Goal: Task Accomplishment & Management: Complete application form

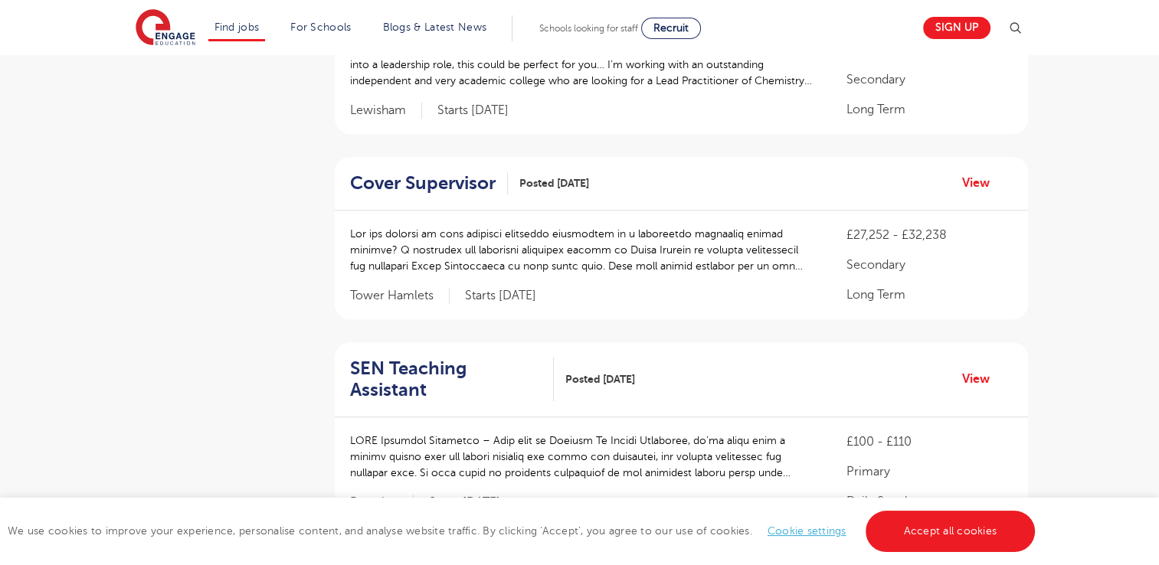
scroll to position [835, 0]
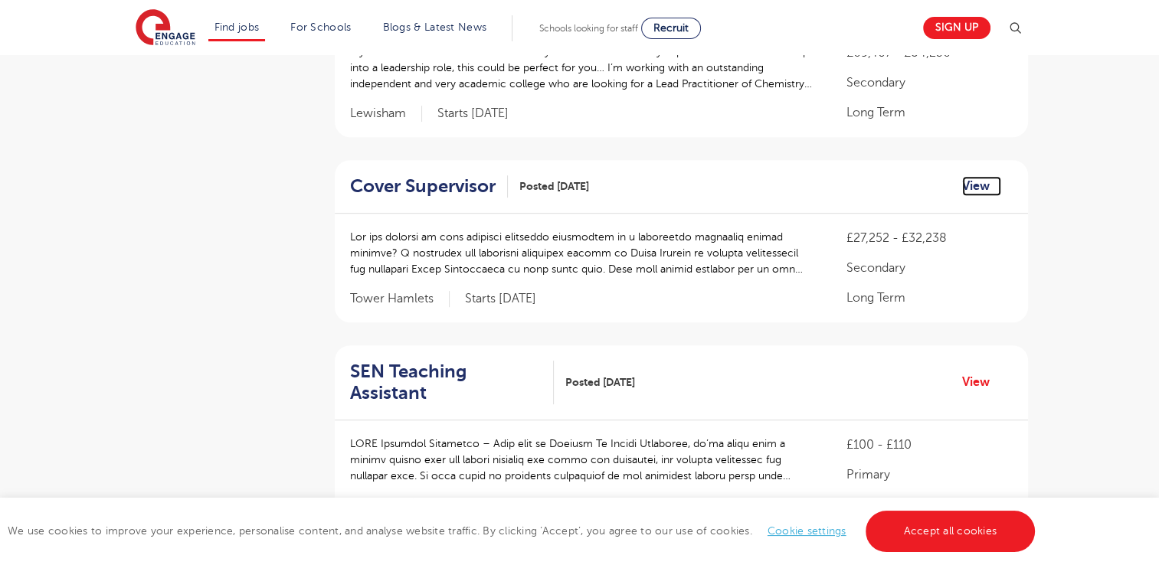
click at [968, 176] on link "View" at bounding box center [981, 186] width 39 height 20
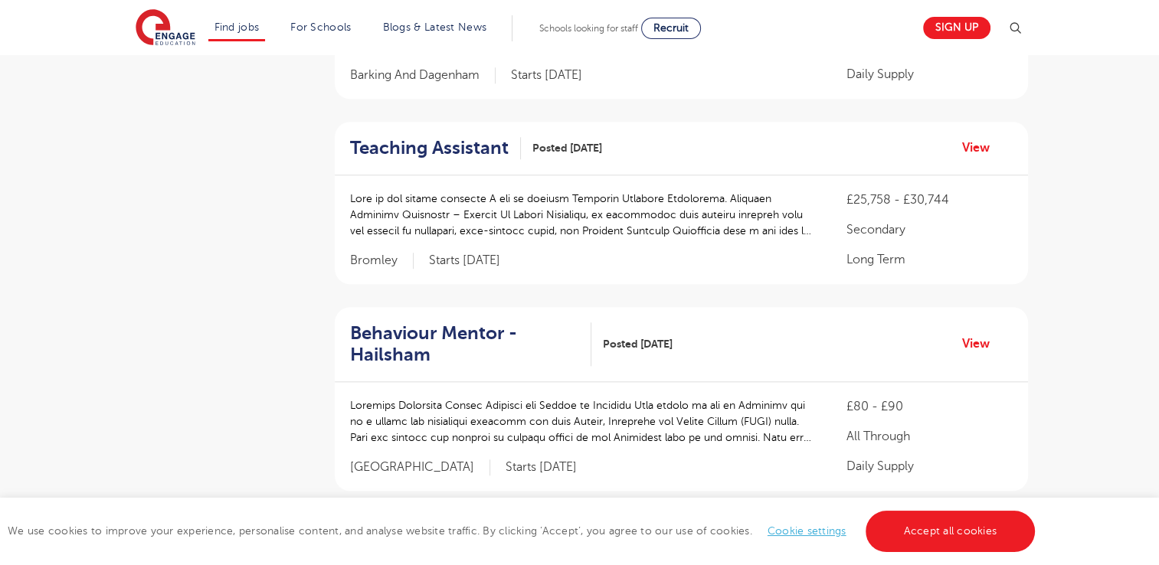
scroll to position [1476, 0]
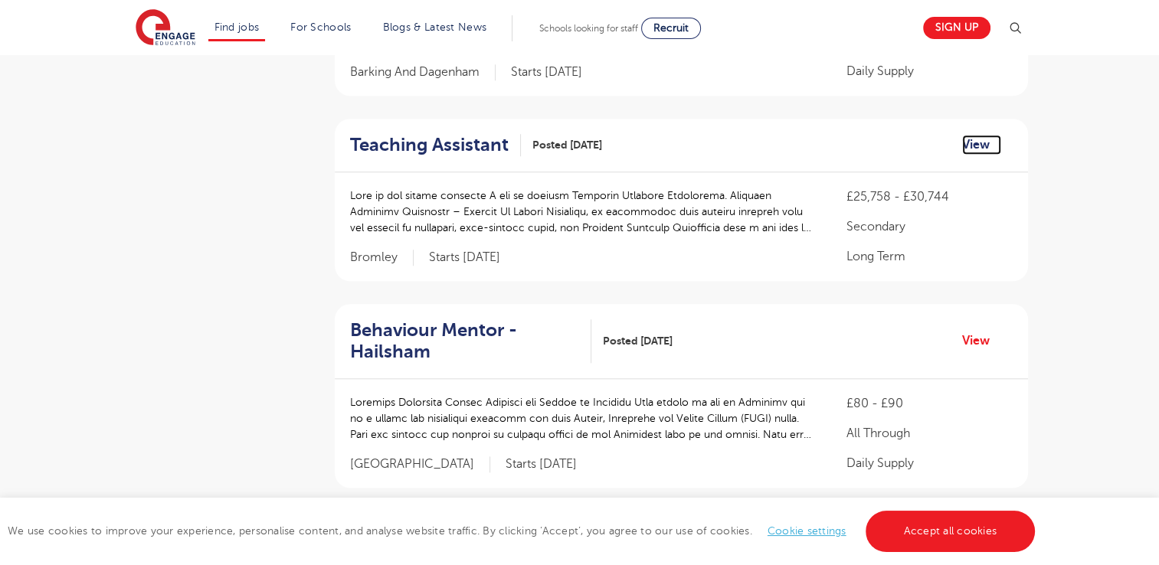
click at [973, 135] on link "View" at bounding box center [981, 145] width 39 height 20
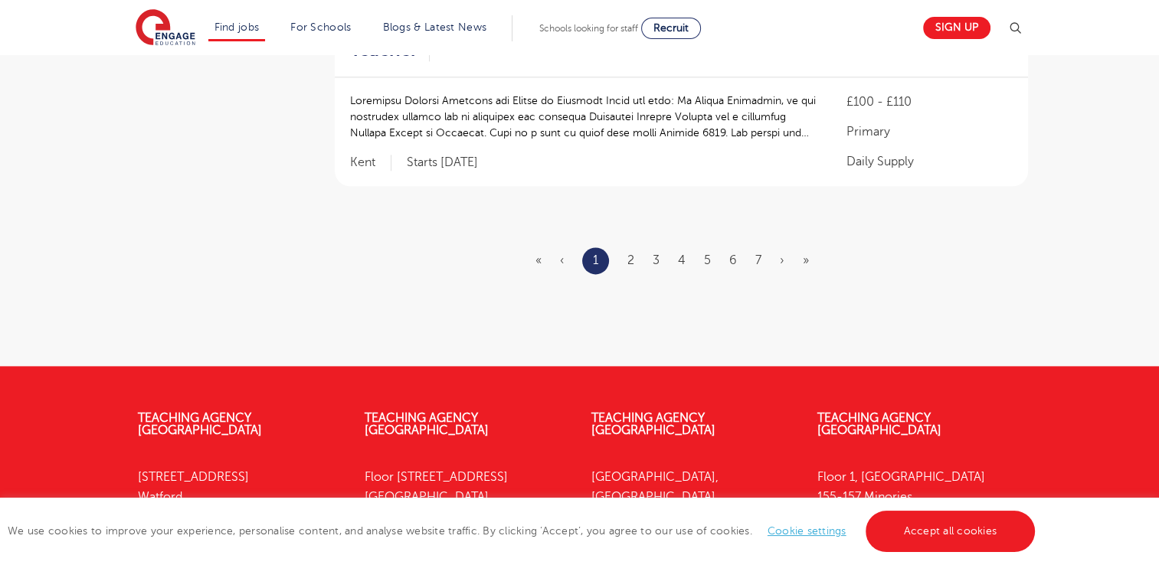
scroll to position [1878, 0]
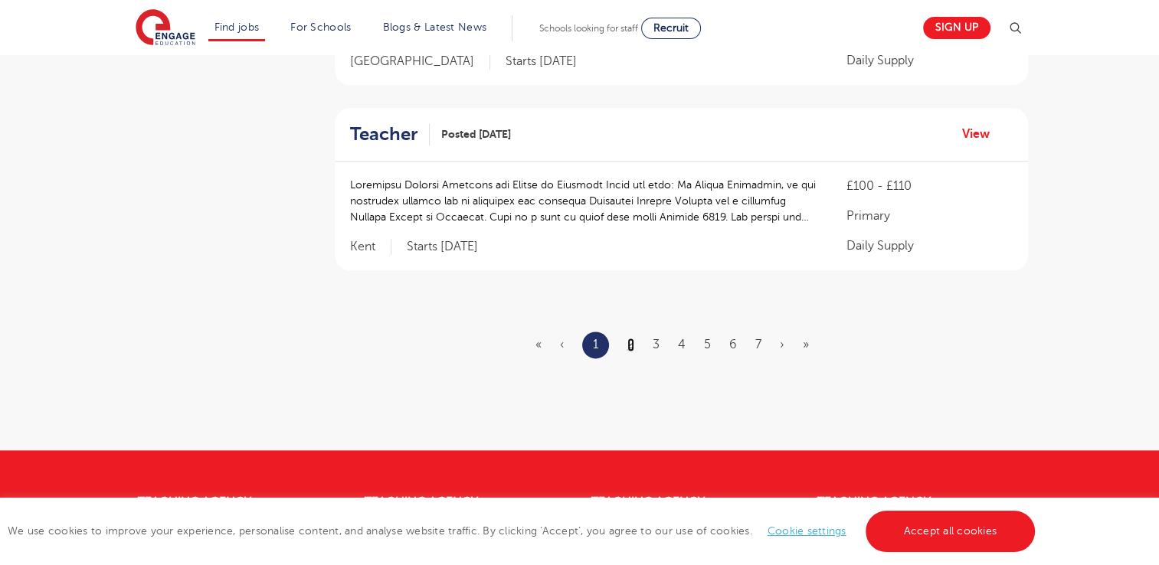
click at [631, 338] on link "2" at bounding box center [630, 345] width 7 height 14
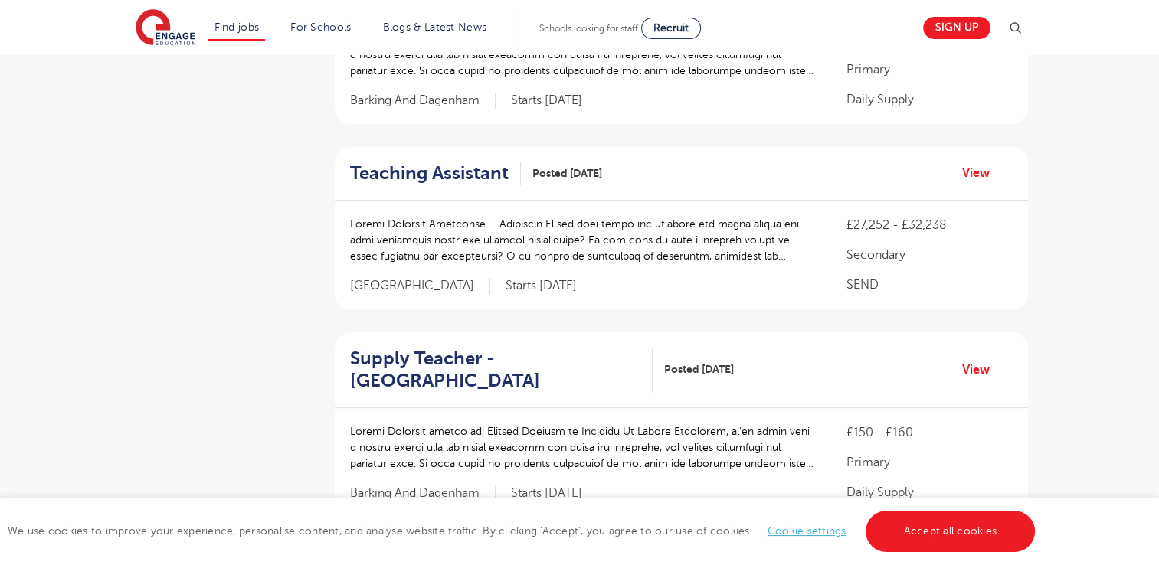
scroll to position [480, 0]
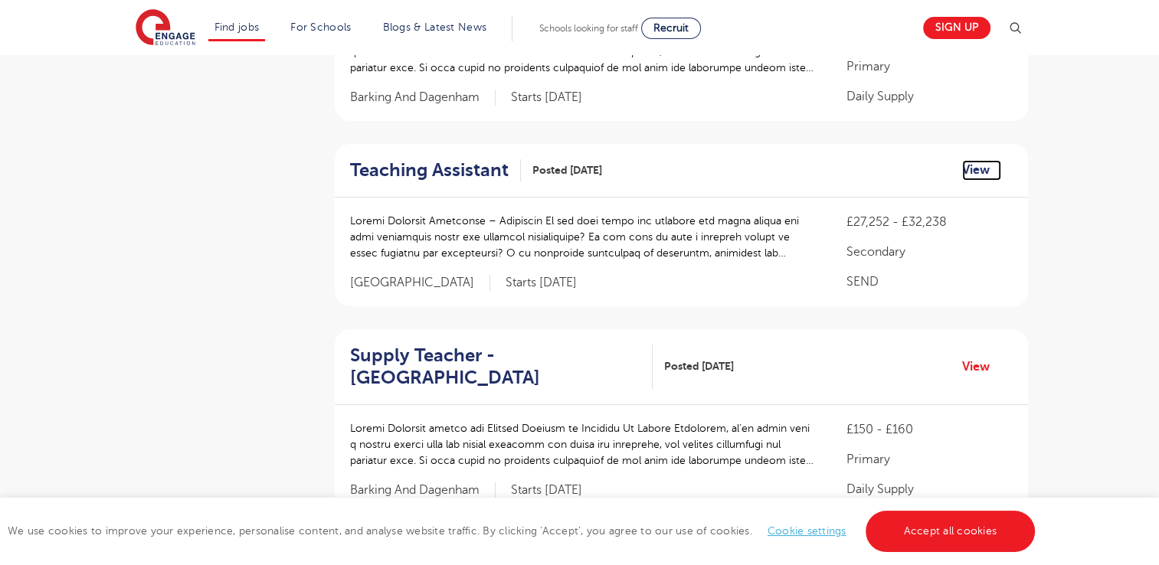
click at [971, 178] on link "View" at bounding box center [981, 170] width 39 height 20
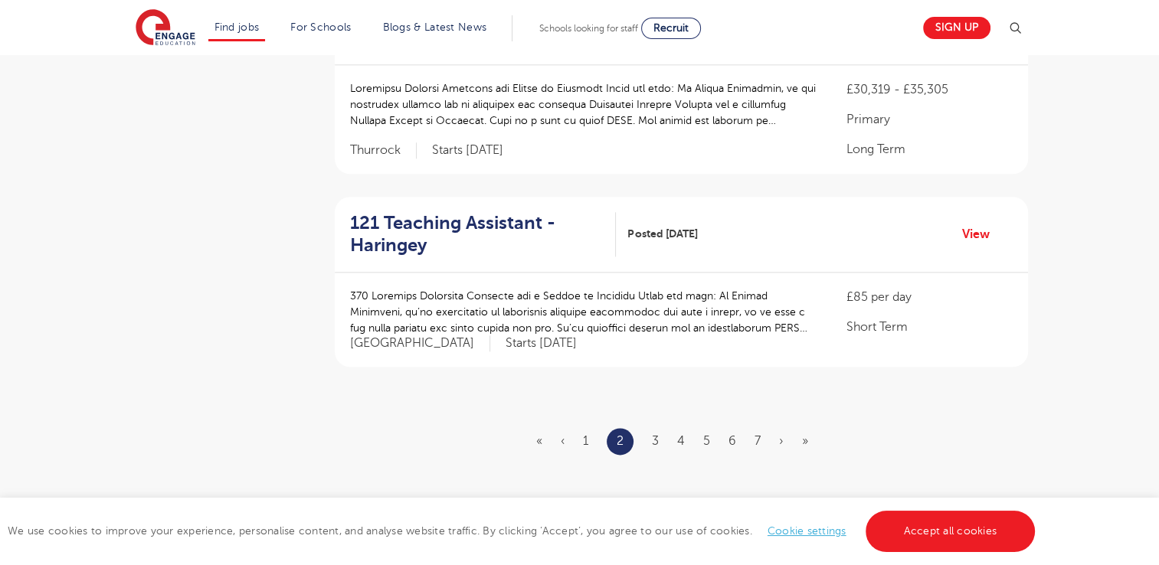
scroll to position [1818, 0]
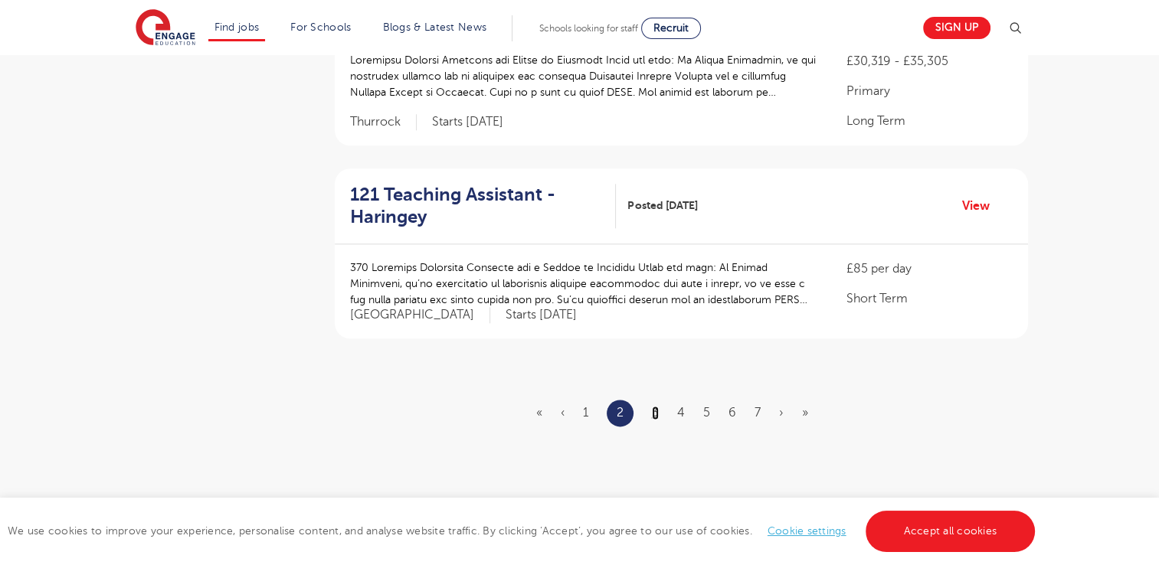
click at [652, 410] on link "3" at bounding box center [655, 413] width 7 height 14
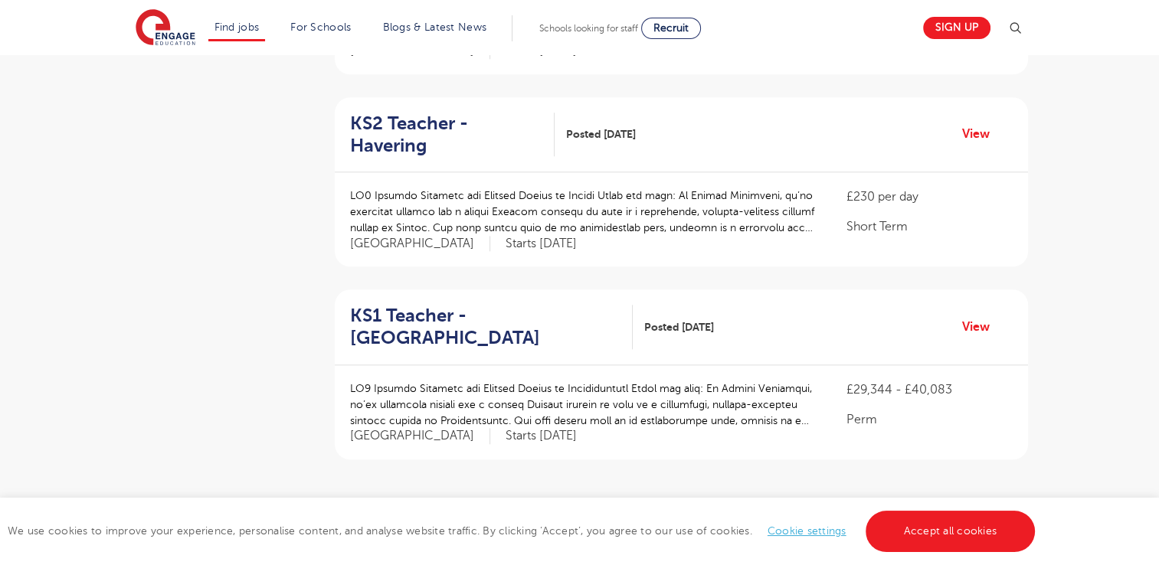
scroll to position [1657, 0]
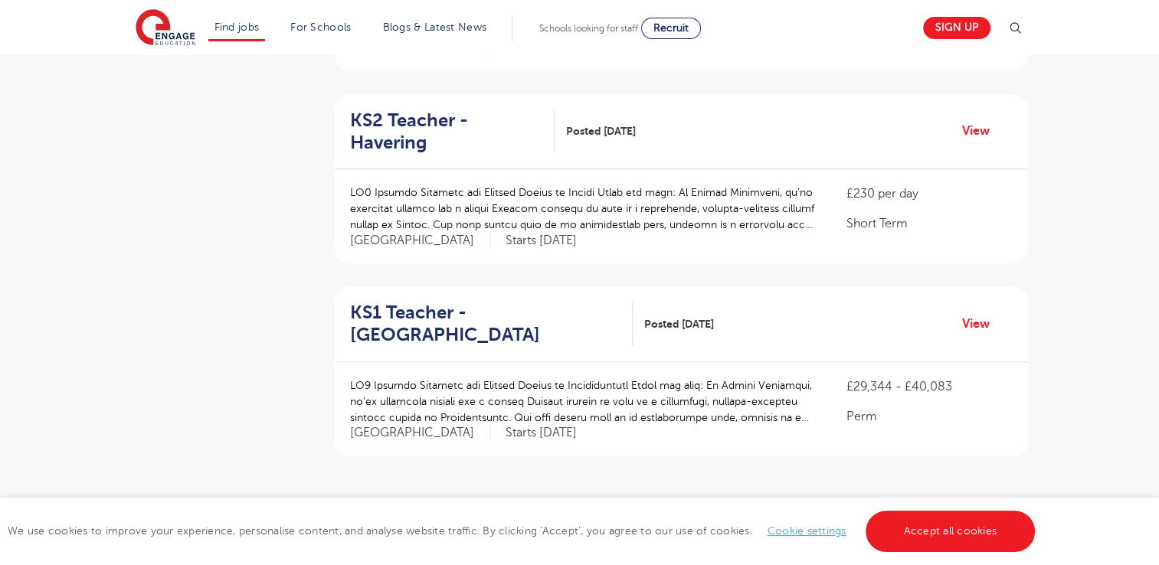
click at [685, 518] on ul "« ‹ 1 2 3 4 5 6 7 › »" at bounding box center [681, 531] width 290 height 27
click at [678, 524] on link "4" at bounding box center [681, 531] width 8 height 14
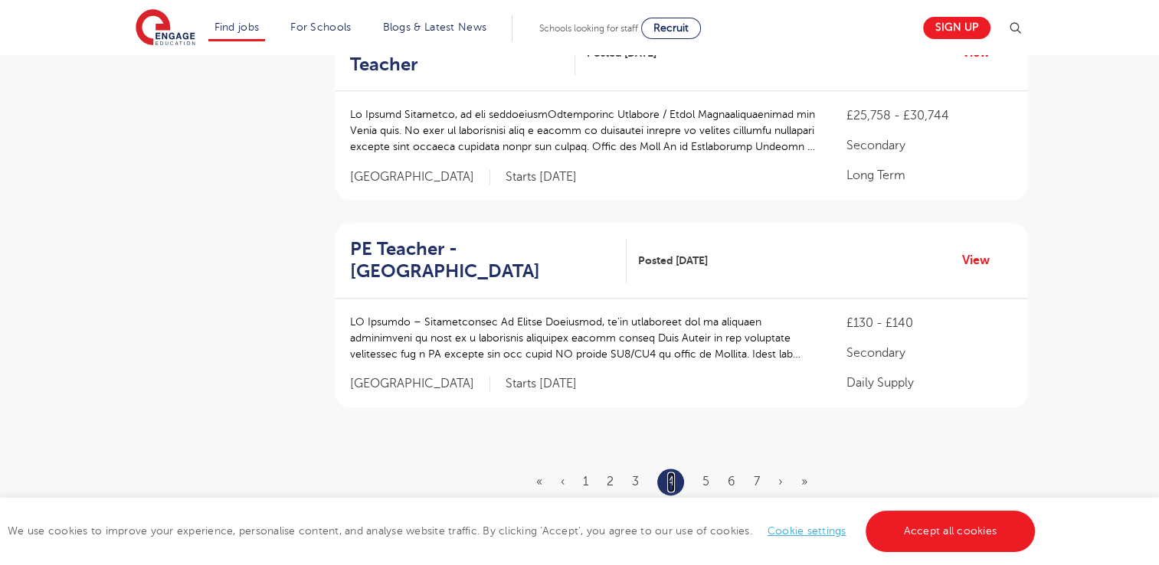
scroll to position [1786, 0]
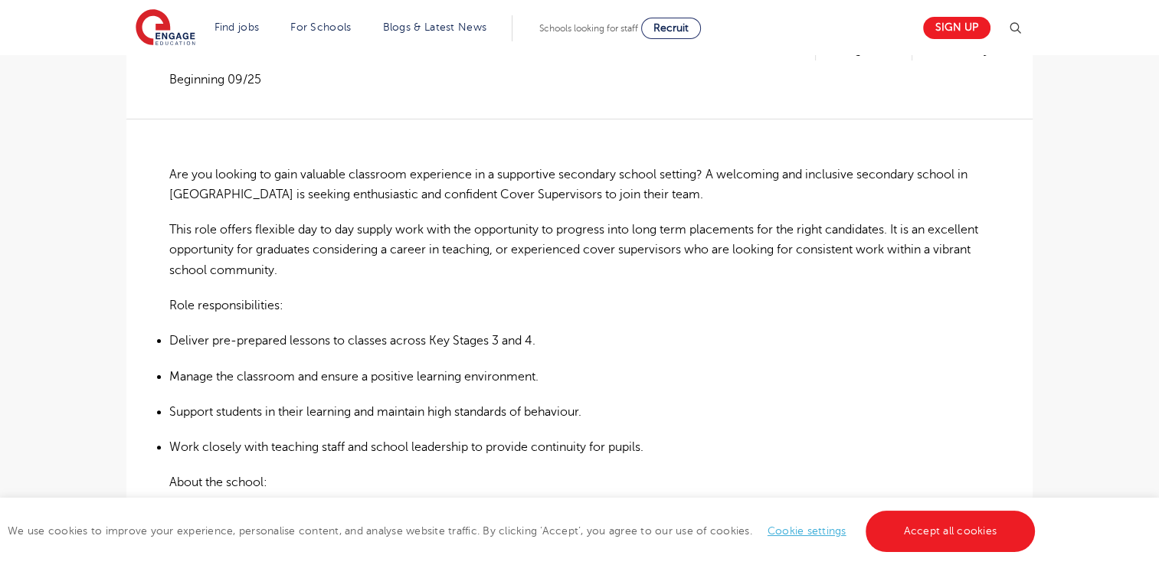
scroll to position [321, 0]
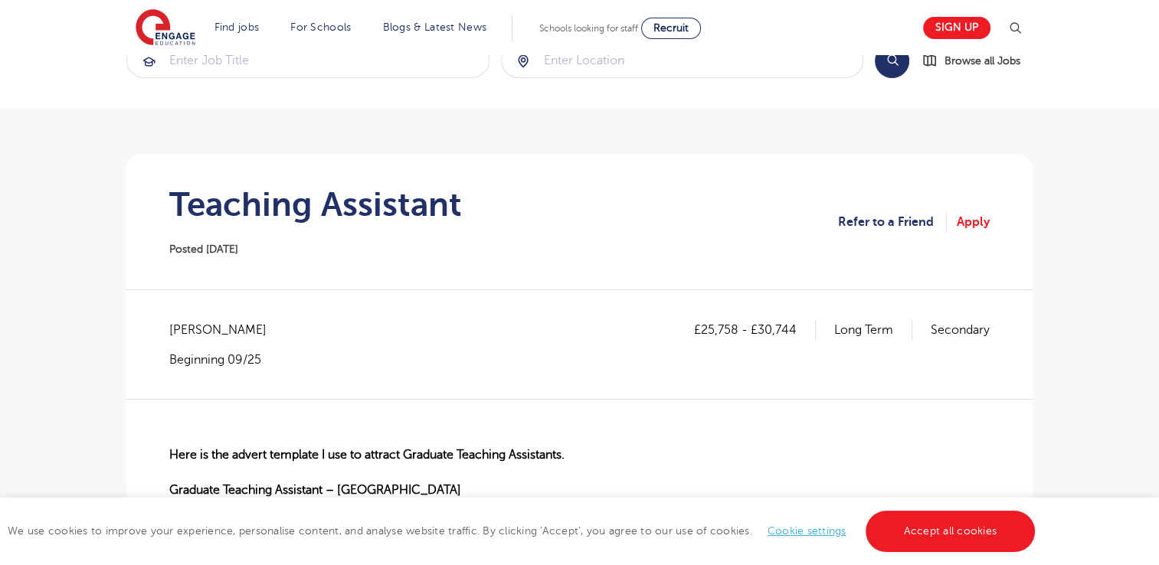
scroll to position [38, 0]
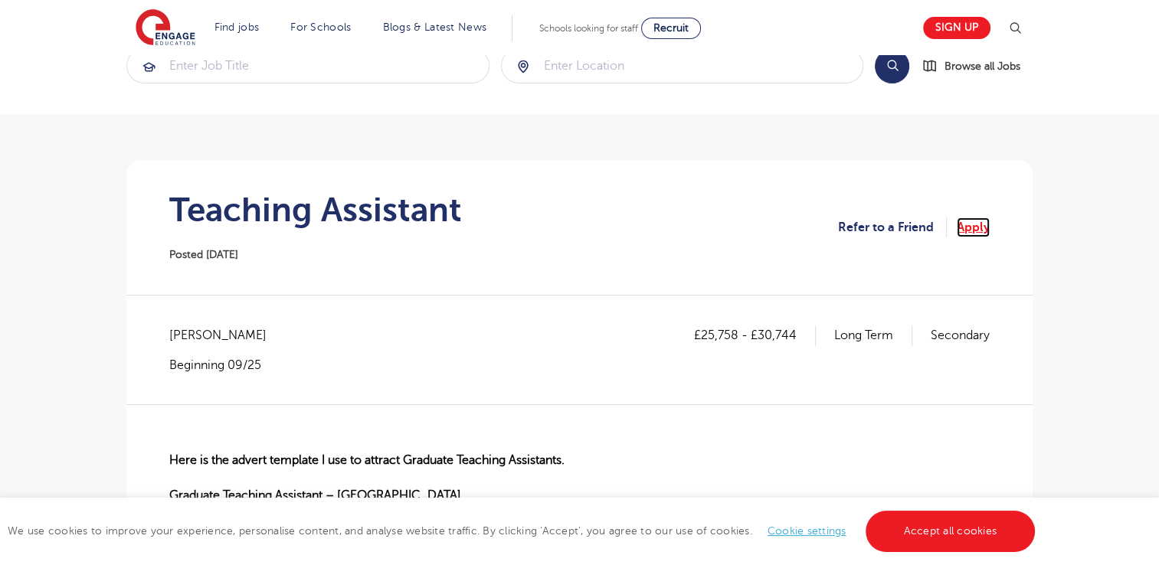
click at [981, 221] on link "Apply" at bounding box center [972, 227] width 33 height 20
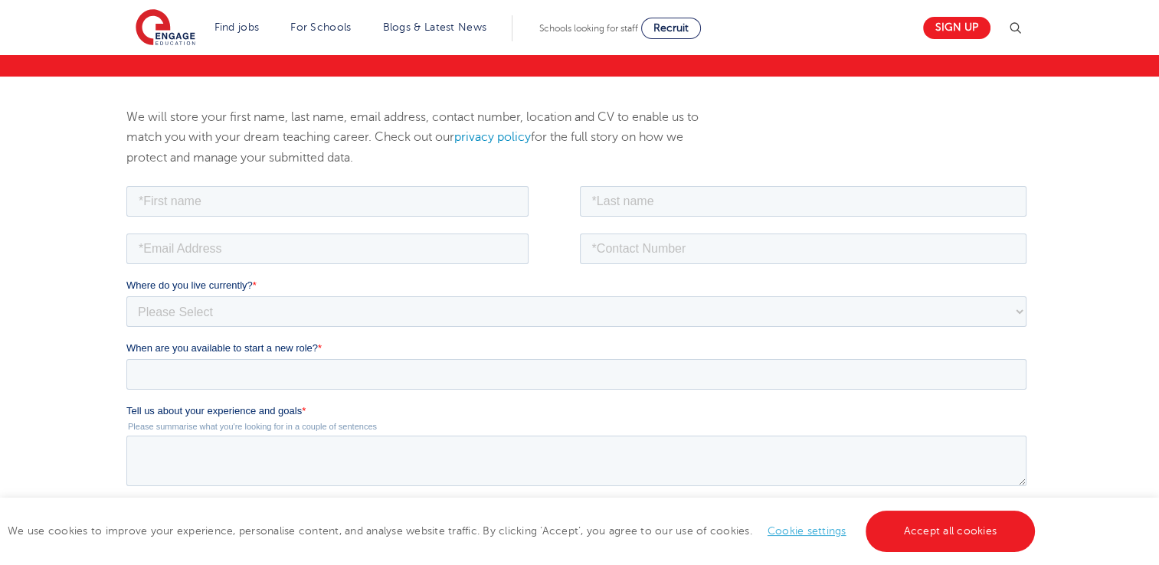
scroll to position [116, 0]
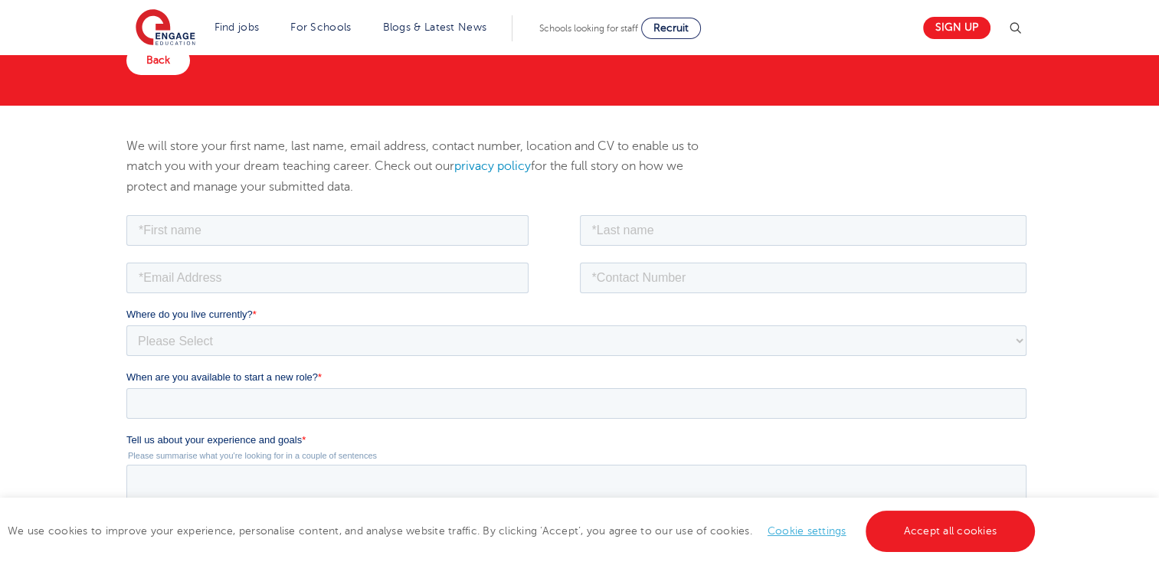
drag, startPoint x: 328, startPoint y: 245, endPoint x: 301, endPoint y: 237, distance: 28.1
click at [301, 237] on fieldset at bounding box center [579, 234] width 906 height 47
click at [301, 237] on input "text" at bounding box center [327, 229] width 402 height 31
type input "Juliet"
type input "Asamoah"
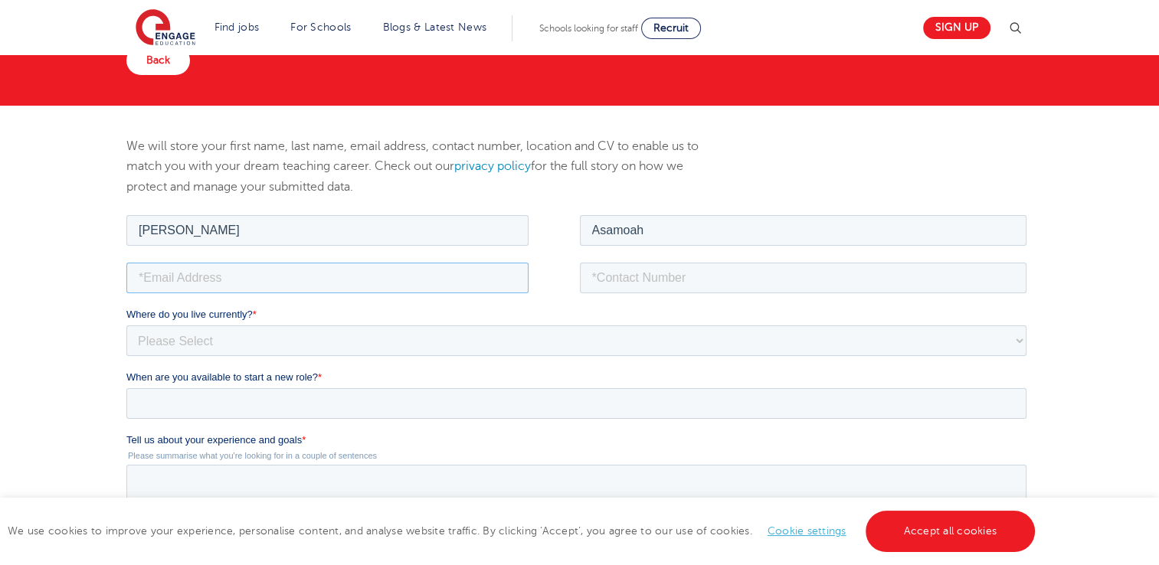
type input "j.asamoah143@outlook.com"
type input "+447376795163"
click at [420, 343] on select "Please Select UK Canada Ireland Australia New Zealand Europe USA South Africa J…" at bounding box center [576, 340] width 900 height 31
select select "UK"
click at [126, 325] on select "Please Select UK Canada Ireland Australia New Zealand Europe USA South Africa J…" at bounding box center [576, 340] width 900 height 31
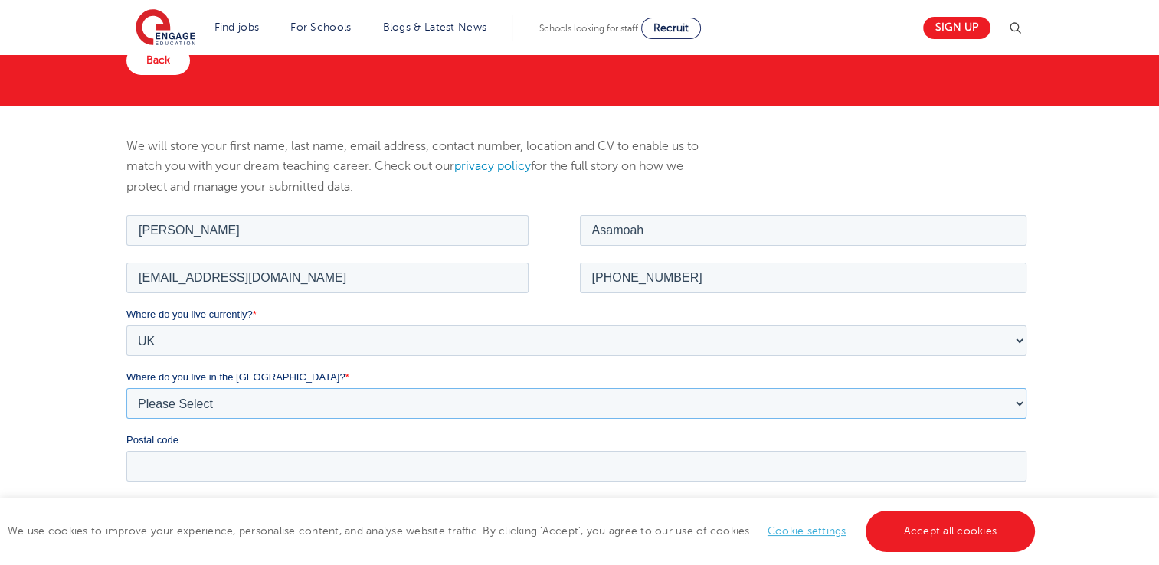
click at [293, 401] on select "Please Select Overseas Barnsley Bedfordshire Berkshire Bournemouth Bracknell Fo…" at bounding box center [576, 402] width 900 height 31
select select "City of London"
click at [126, 387] on select "Please Select Overseas Barnsley Bedfordshire Berkshire Bournemouth Bracknell Fo…" at bounding box center [576, 402] width 900 height 31
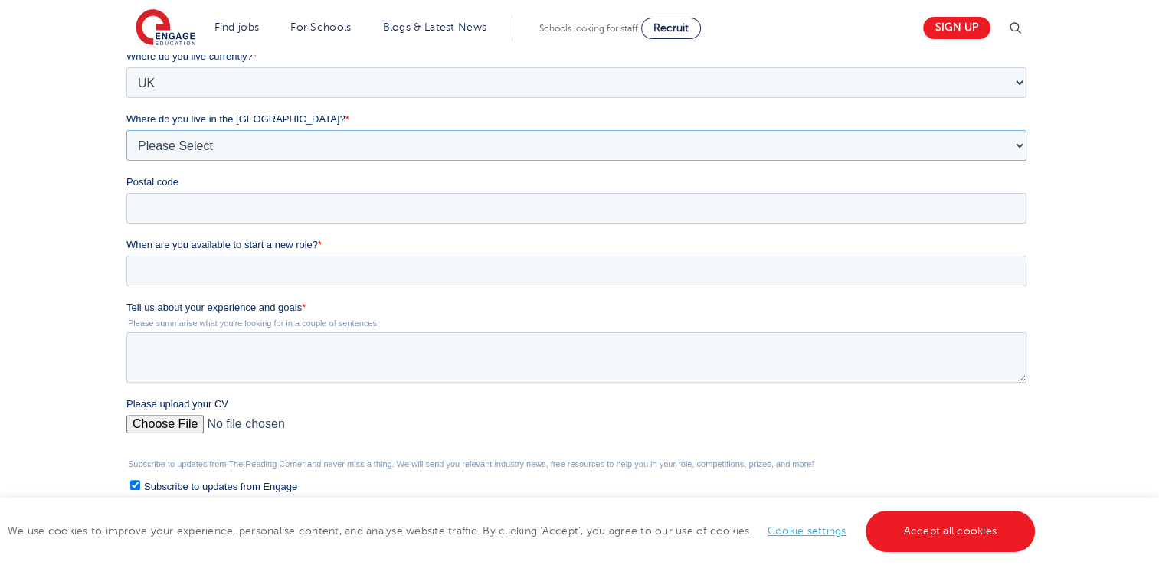
scroll to position [402, 0]
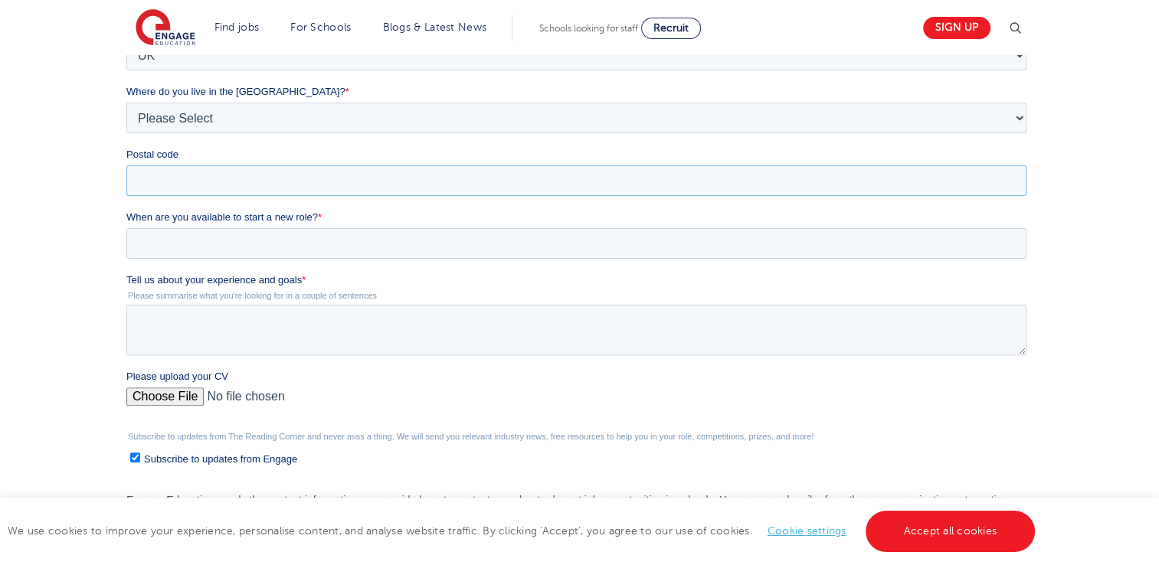
click at [610, 184] on input "Postal code" at bounding box center [576, 180] width 900 height 31
type input "SE16 3PL"
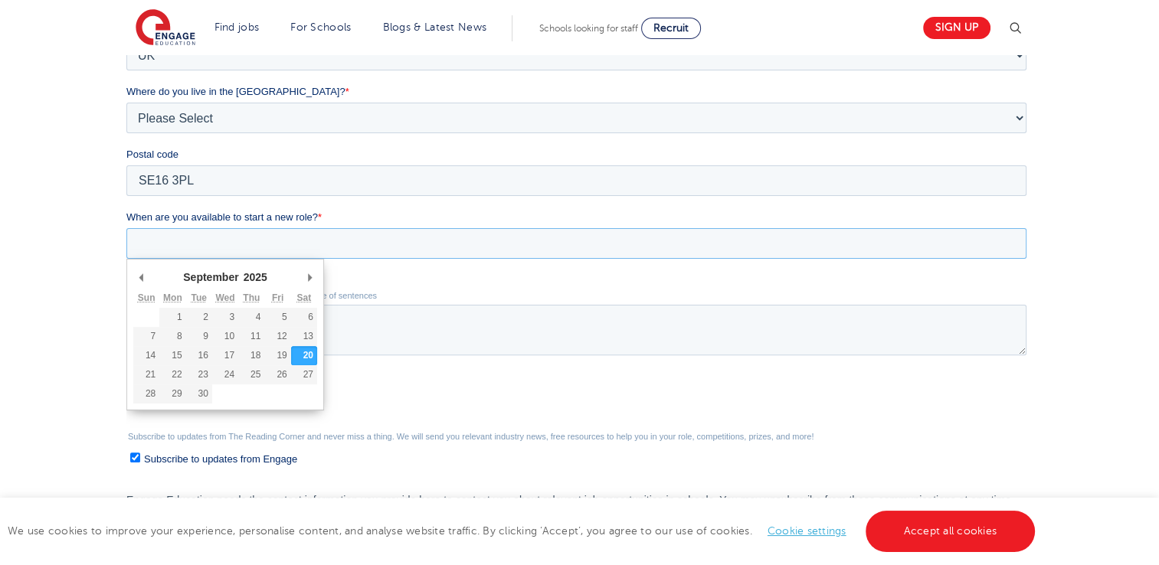
click at [248, 248] on input "When are you available to start a new role? *" at bounding box center [576, 243] width 900 height 31
type div "2025-09-22"
type input "2025/09/22"
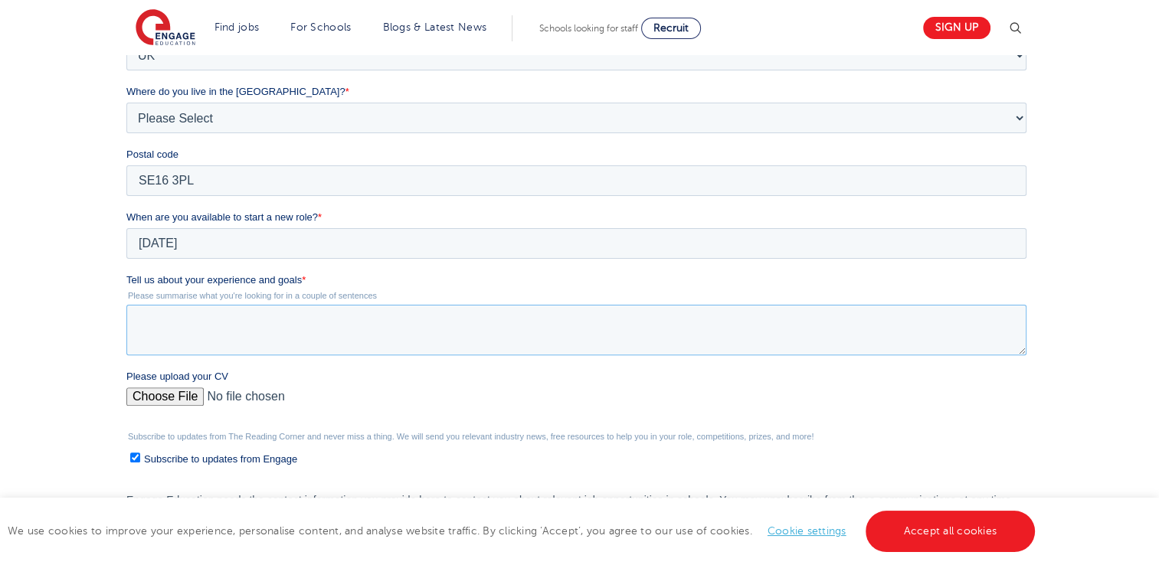
click at [211, 321] on textarea "Tell us about your experience and goals *" at bounding box center [576, 330] width 900 height 51
click at [188, 393] on div "Please upload your CV" at bounding box center [579, 393] width 906 height 49
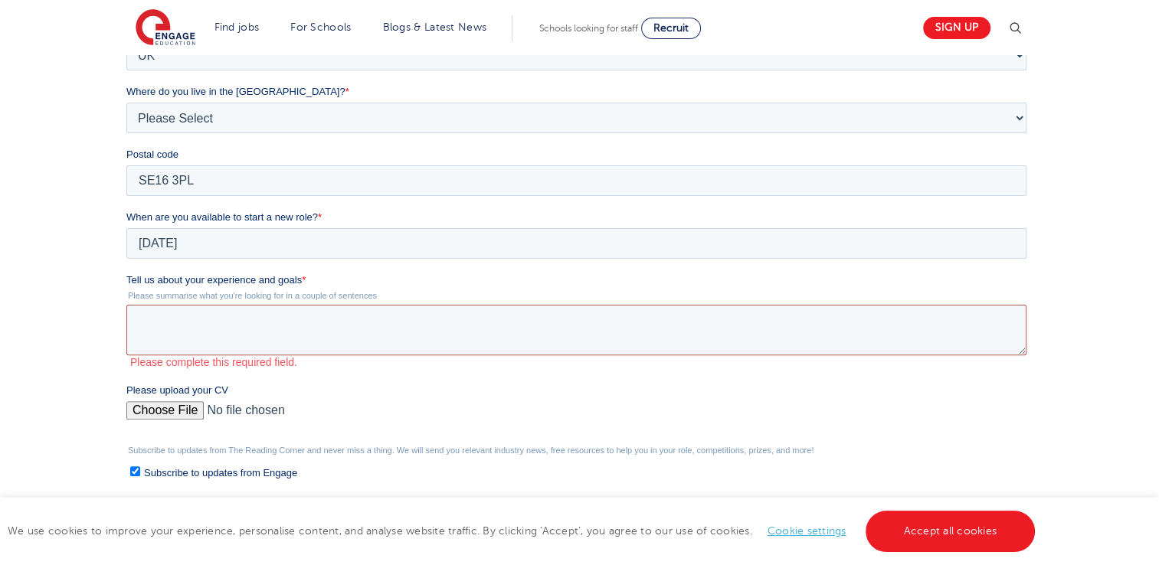
click at [179, 341] on textarea "Tell us about your experience and goals *" at bounding box center [576, 330] width 900 height 51
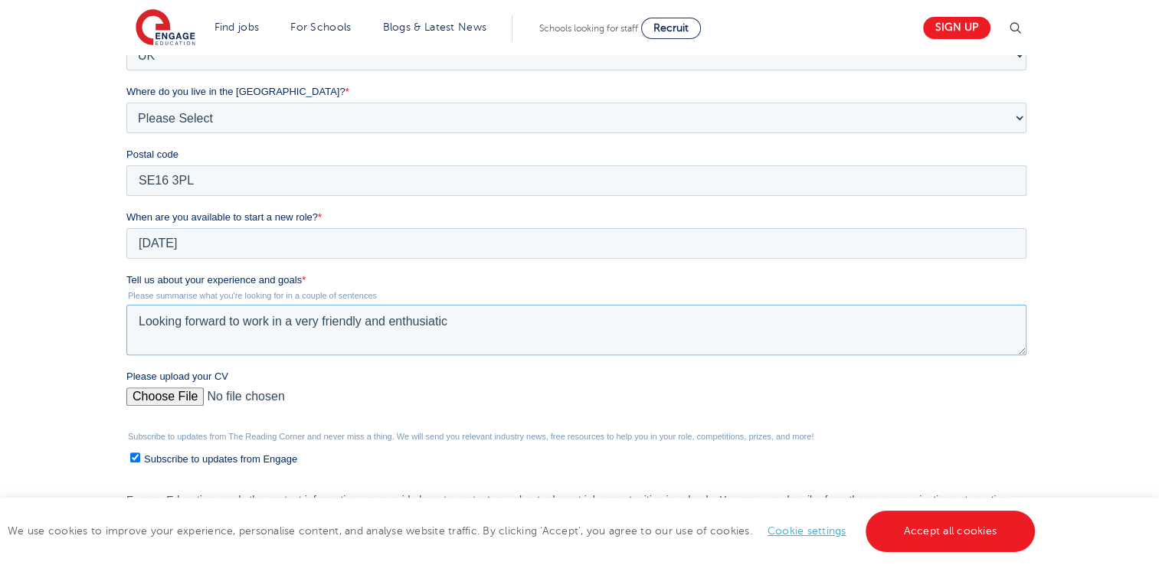
click at [415, 320] on textarea "Looking forward to work in a very friendly and enthusiatic" at bounding box center [576, 330] width 900 height 51
drag, startPoint x: 462, startPoint y: 318, endPoint x: 366, endPoint y: 325, distance: 96.0
click at [366, 325] on textarea "Looking forward to work in a very friendly and enthusiatic" at bounding box center [576, 330] width 900 height 51
type textarea "Looking forward to work in a very friendly and organized environment"
click at [174, 394] on input "Please upload your CV" at bounding box center [576, 402] width 900 height 31
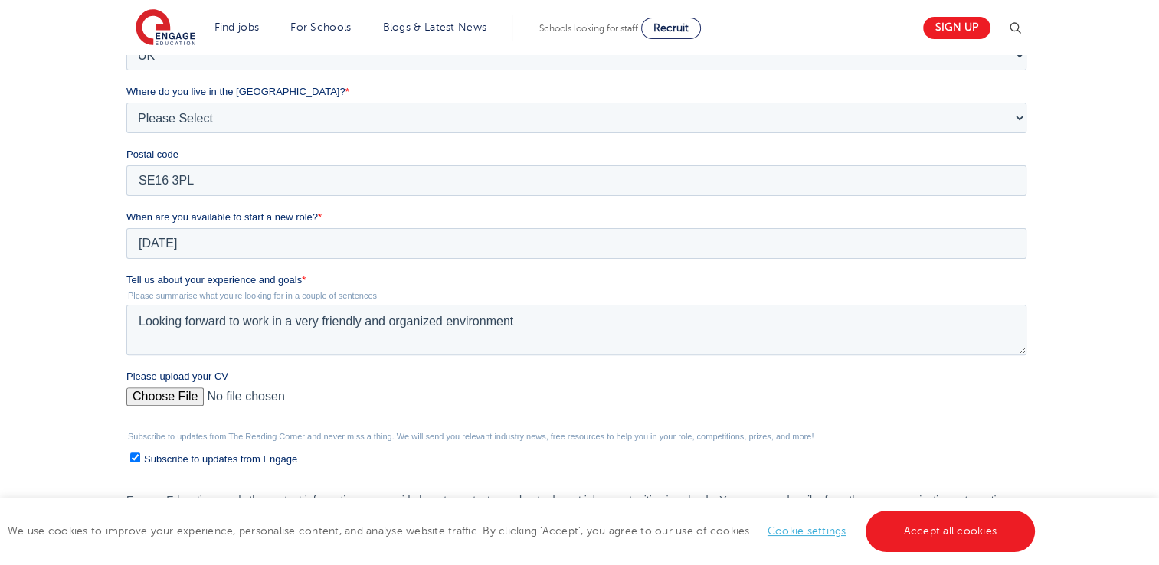
click at [182, 399] on input "Please upload your CV" at bounding box center [576, 402] width 900 height 31
type input "C:\fakepath\Juliet Asamoah-CV.pdf"
click at [597, 324] on textarea "Looking forward to work in a very friendly and organized environment" at bounding box center [576, 330] width 900 height 51
click at [608, 318] on textarea "Looking forward to work in a very friendly and organized environment .I've work…" at bounding box center [576, 330] width 900 height 51
click at [803, 319] on textarea "Looking forward to work in a very friendly and organized environment .I've work…" at bounding box center [576, 330] width 900 height 51
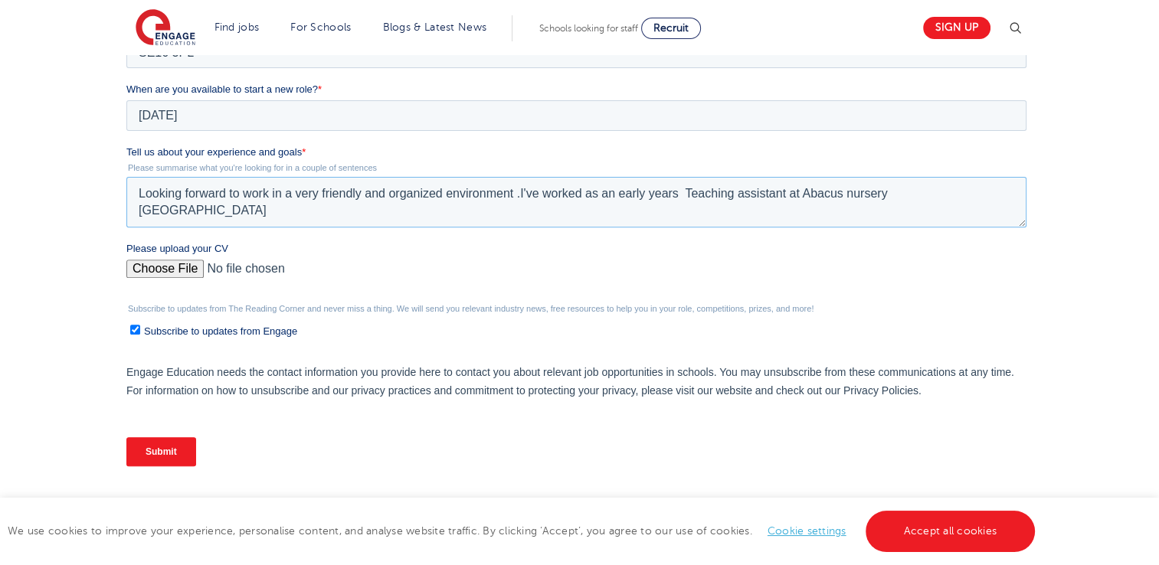
scroll to position [538, 0]
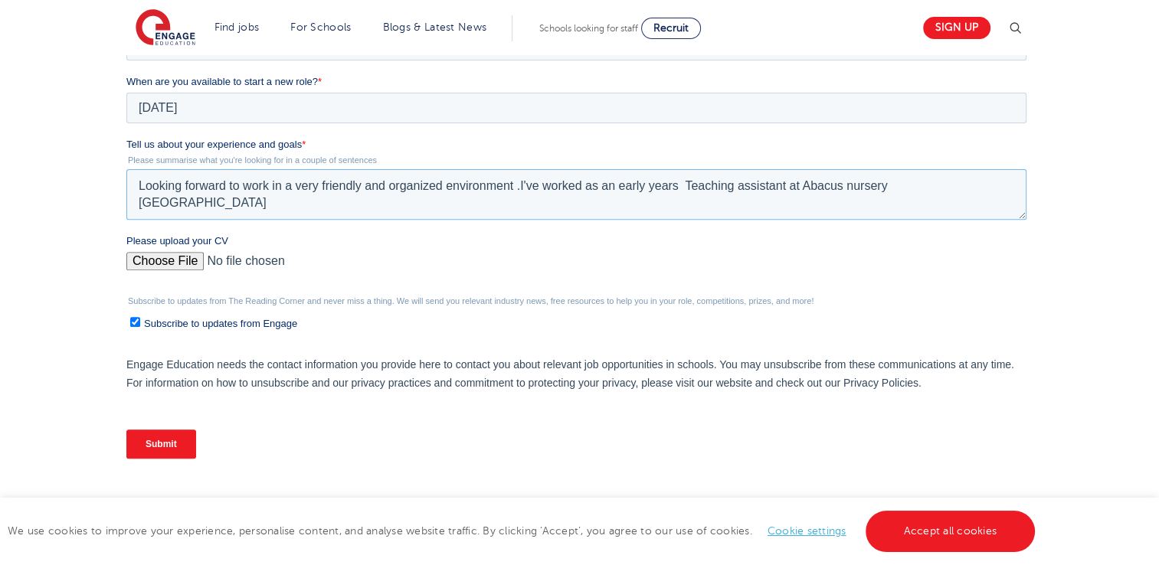
type textarea "Looking forward to work in a very friendly and organized environment .I've work…"
click at [181, 446] on input "Submit" at bounding box center [161, 444] width 70 height 29
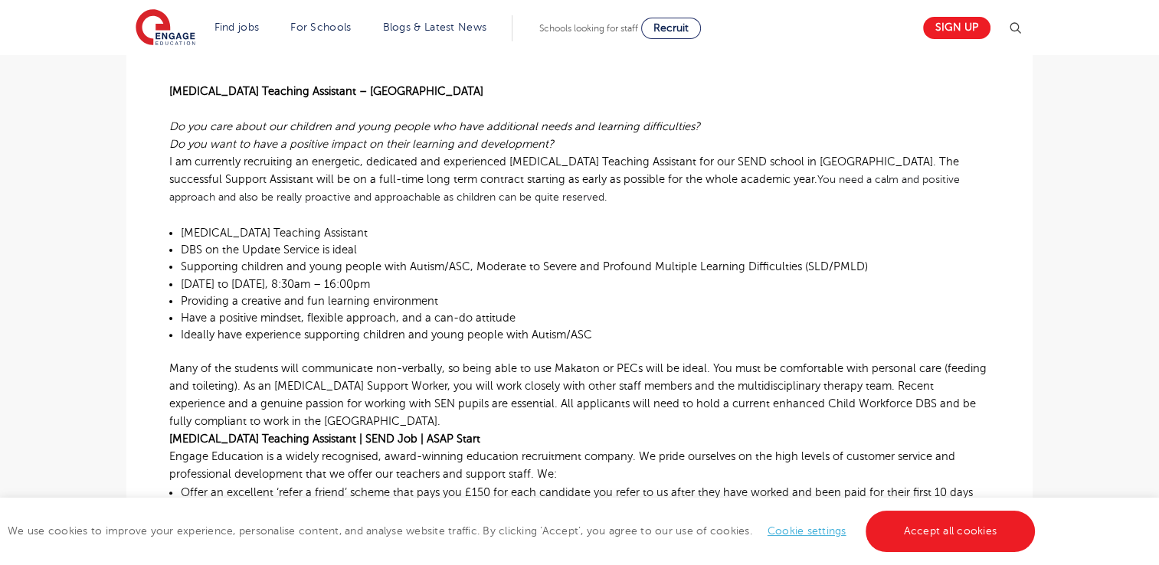
scroll to position [374, 0]
